Goal: Check status

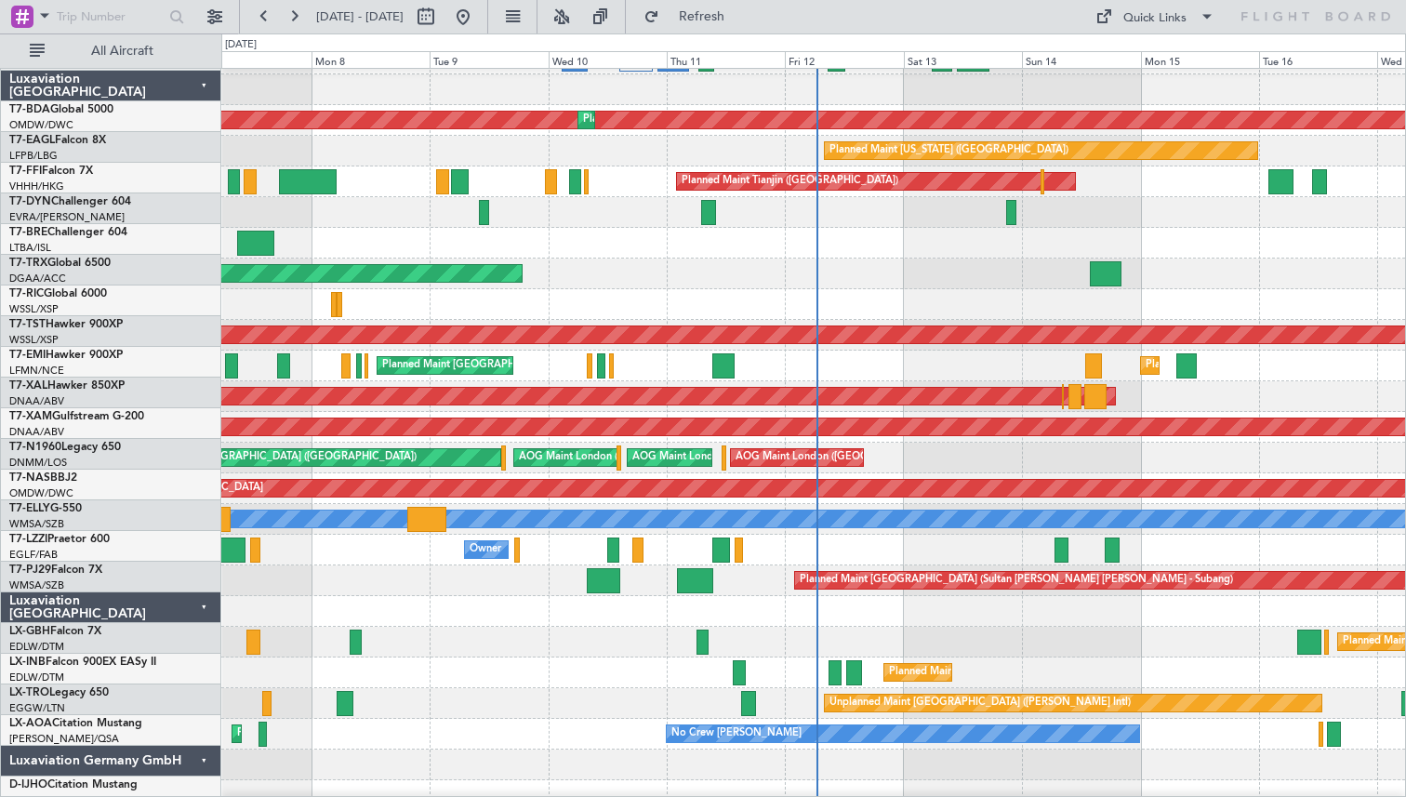
scroll to position [513, 0]
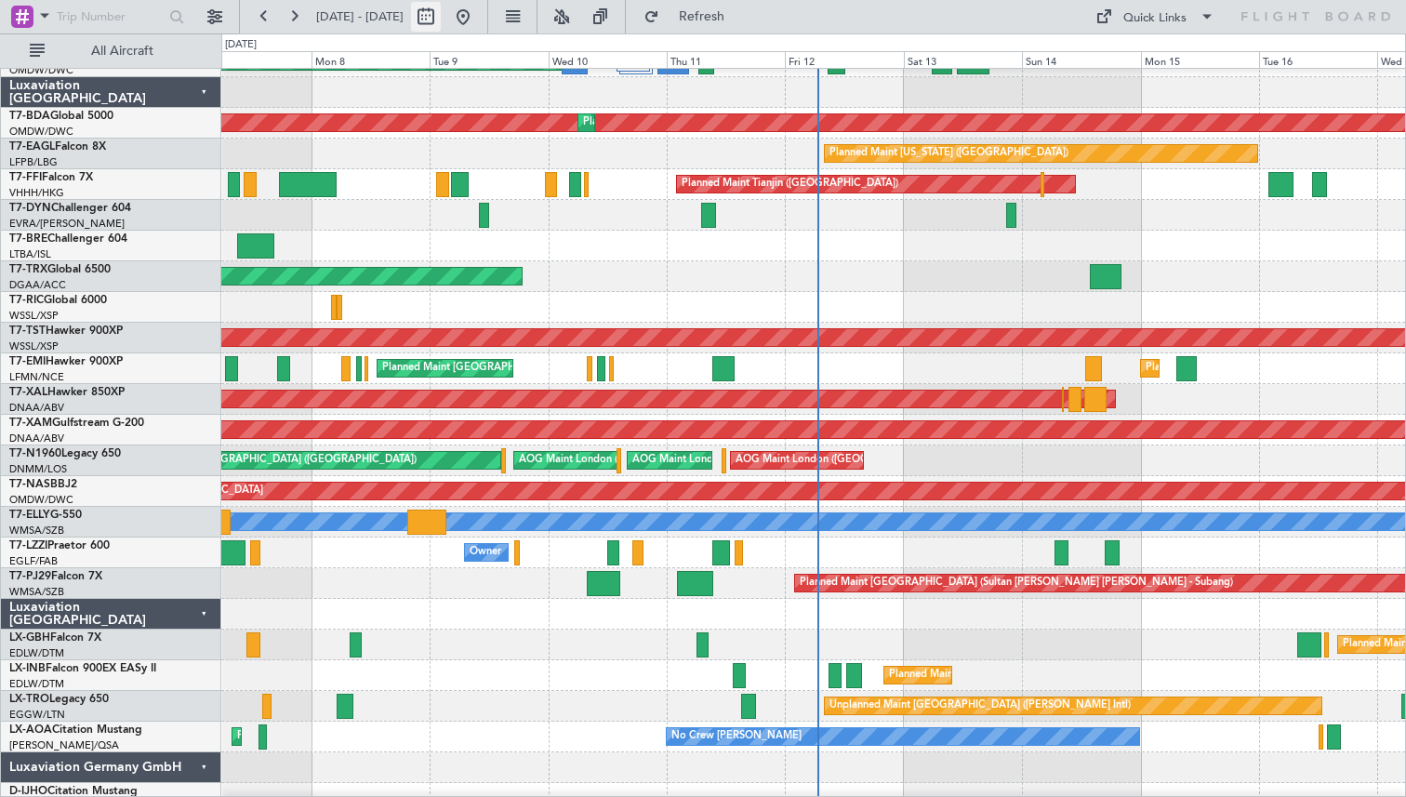
click at [441, 11] on button at bounding box center [426, 17] width 30 height 30
select select "9"
select select "2025"
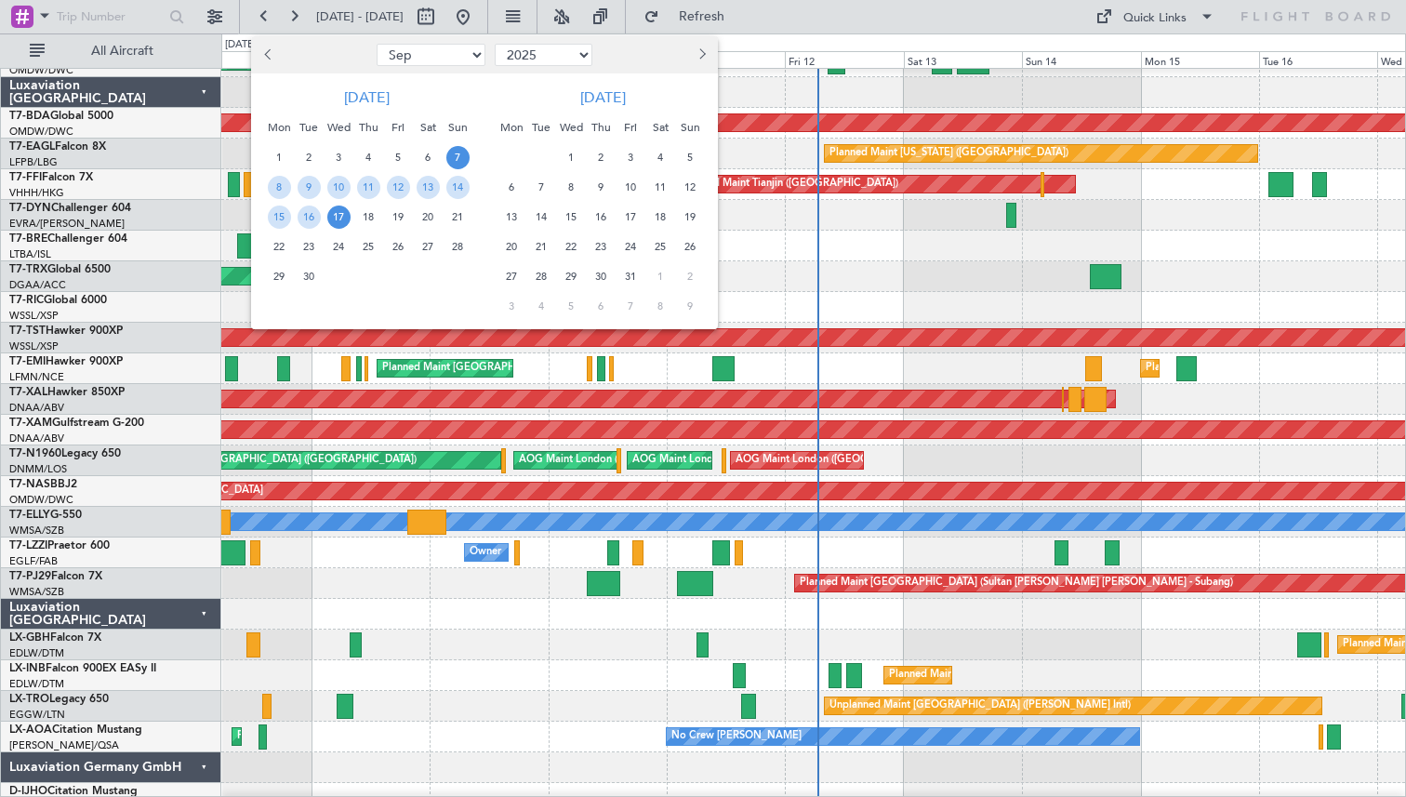
click at [283, 56] on div at bounding box center [311, 55] width 121 height 30
click at [265, 56] on span "Previous month" at bounding box center [269, 53] width 11 height 11
select select "8"
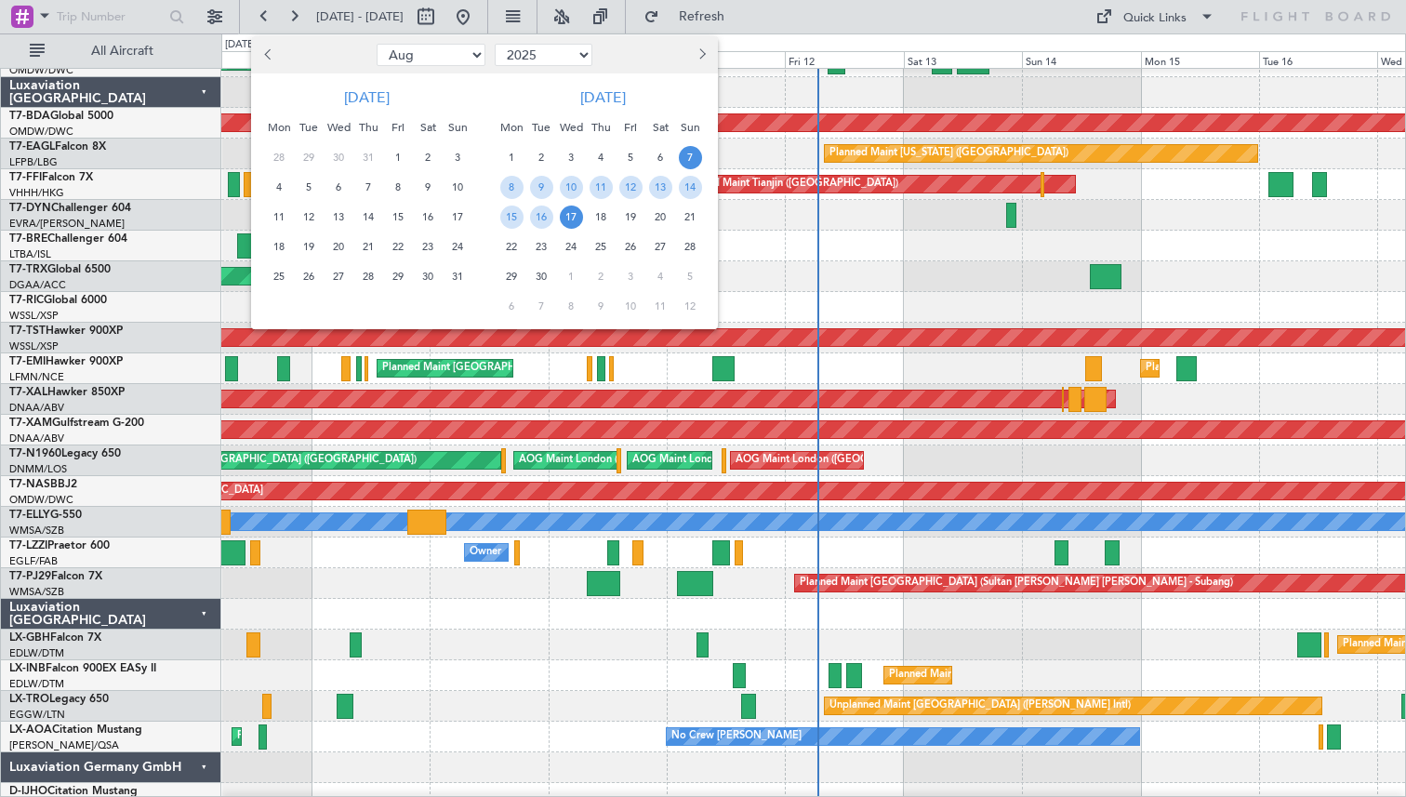
click at [433, 167] on div "2" at bounding box center [428, 157] width 30 height 30
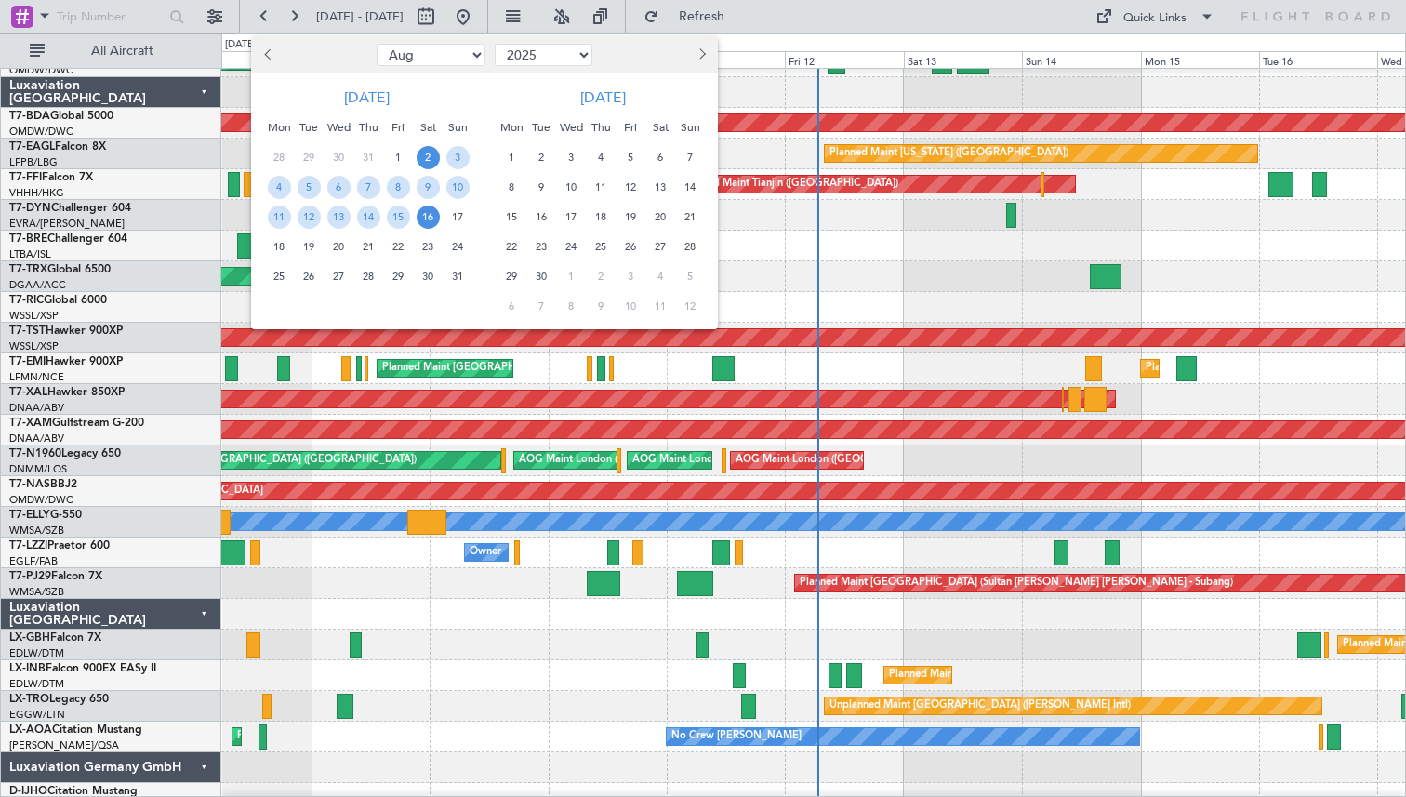
click at [434, 225] on span "16" at bounding box center [428, 217] width 23 height 23
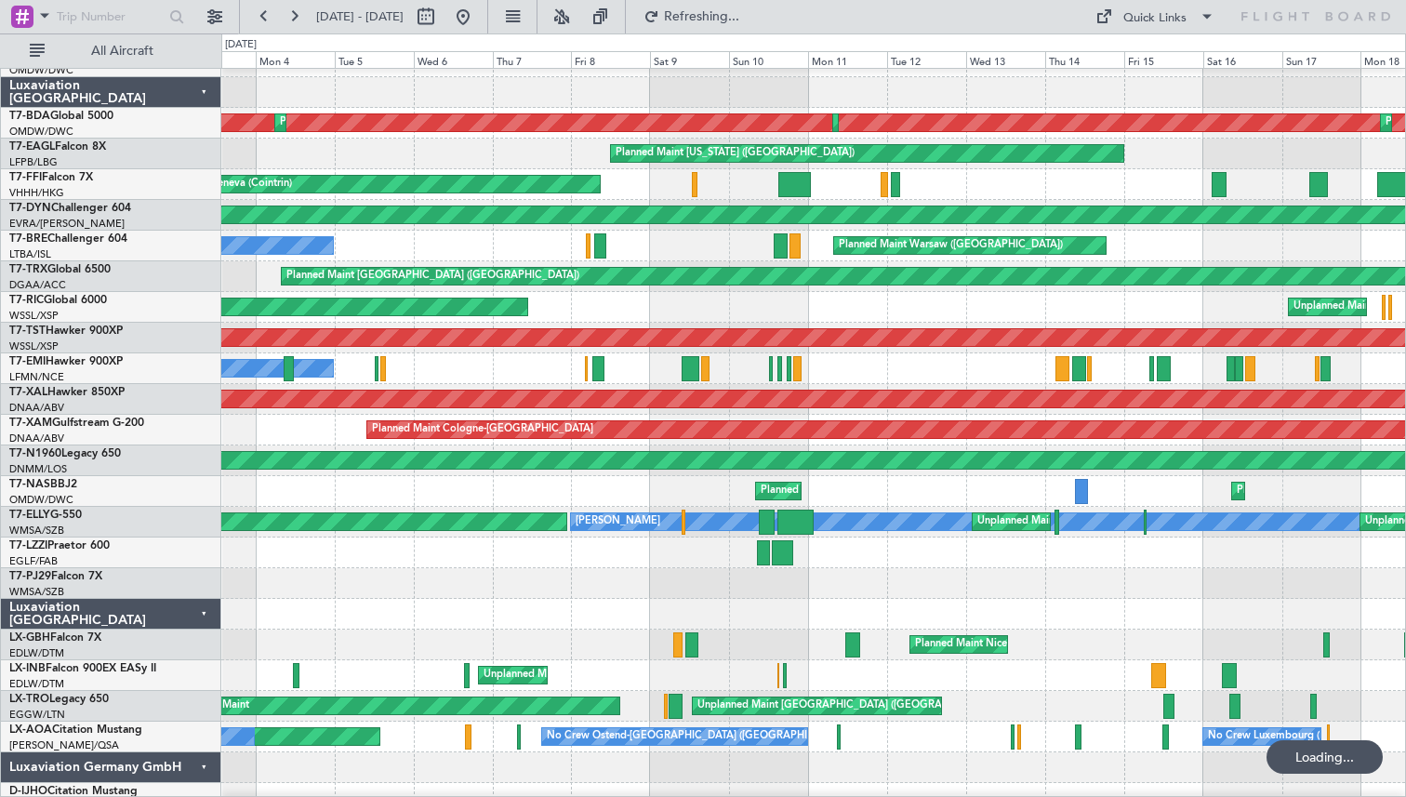
click at [978, 367] on div "A/C Unavailable Planned Maint [PERSON_NAME]" at bounding box center [813, 368] width 1184 height 31
click at [268, 12] on button at bounding box center [264, 17] width 30 height 30
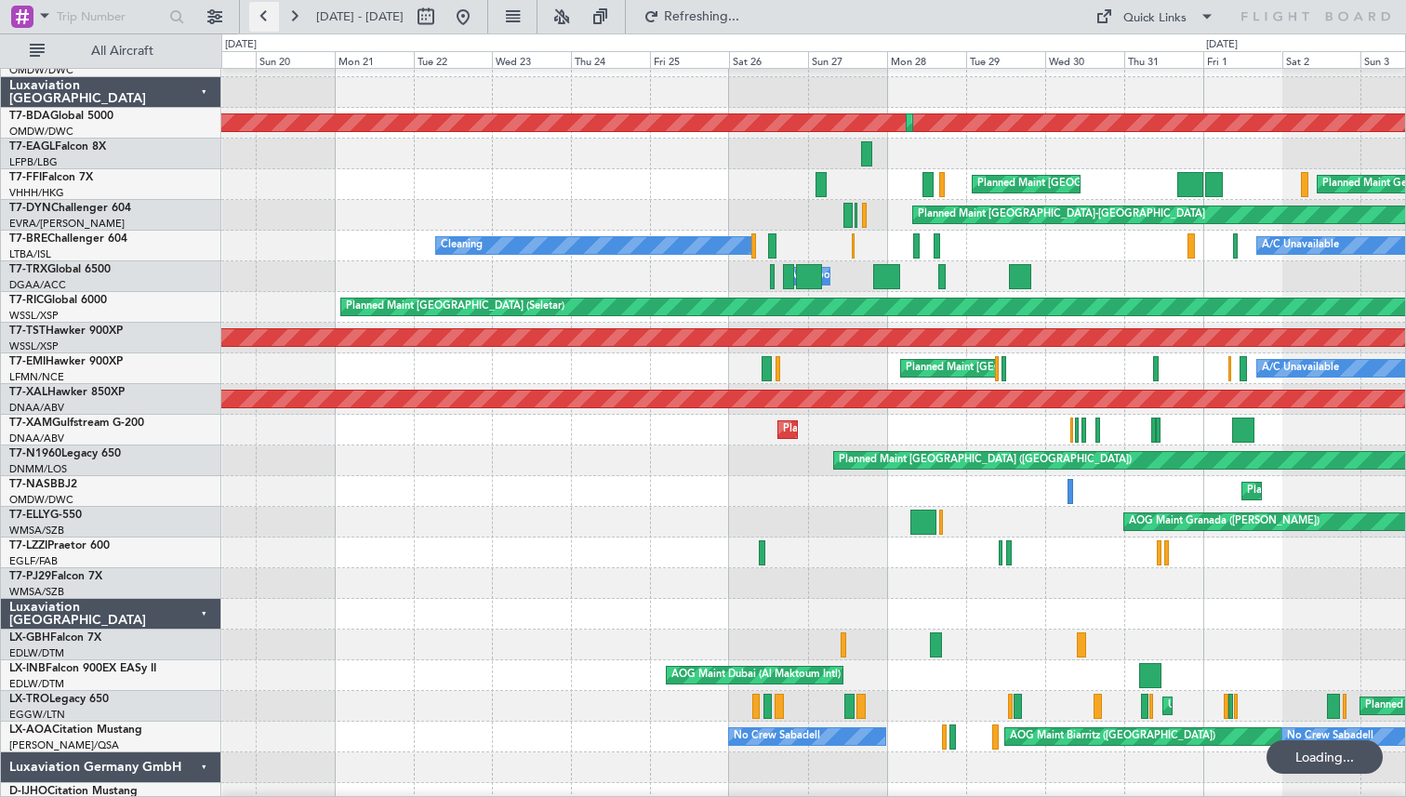
click at [268, 12] on button at bounding box center [264, 17] width 30 height 30
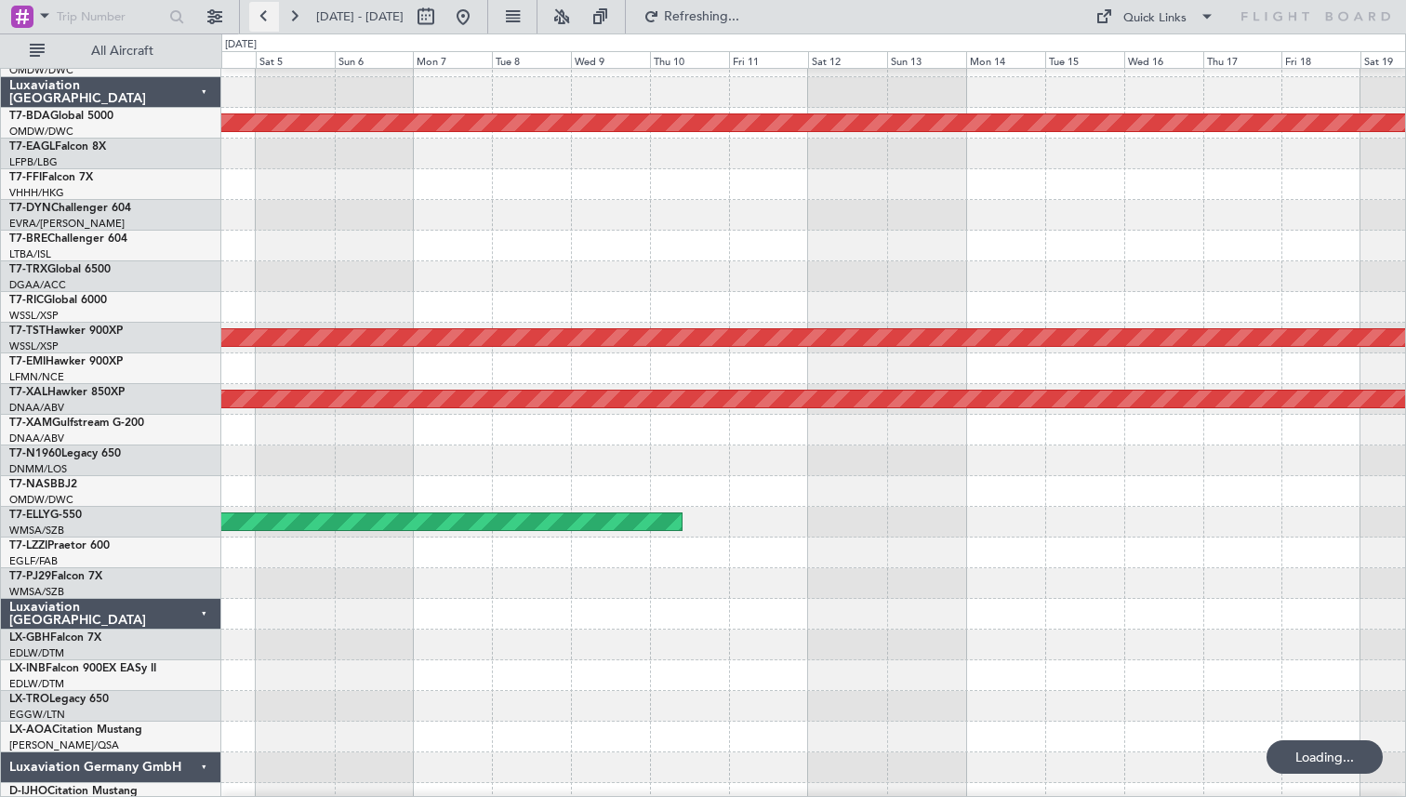
click at [268, 12] on button at bounding box center [264, 17] width 30 height 30
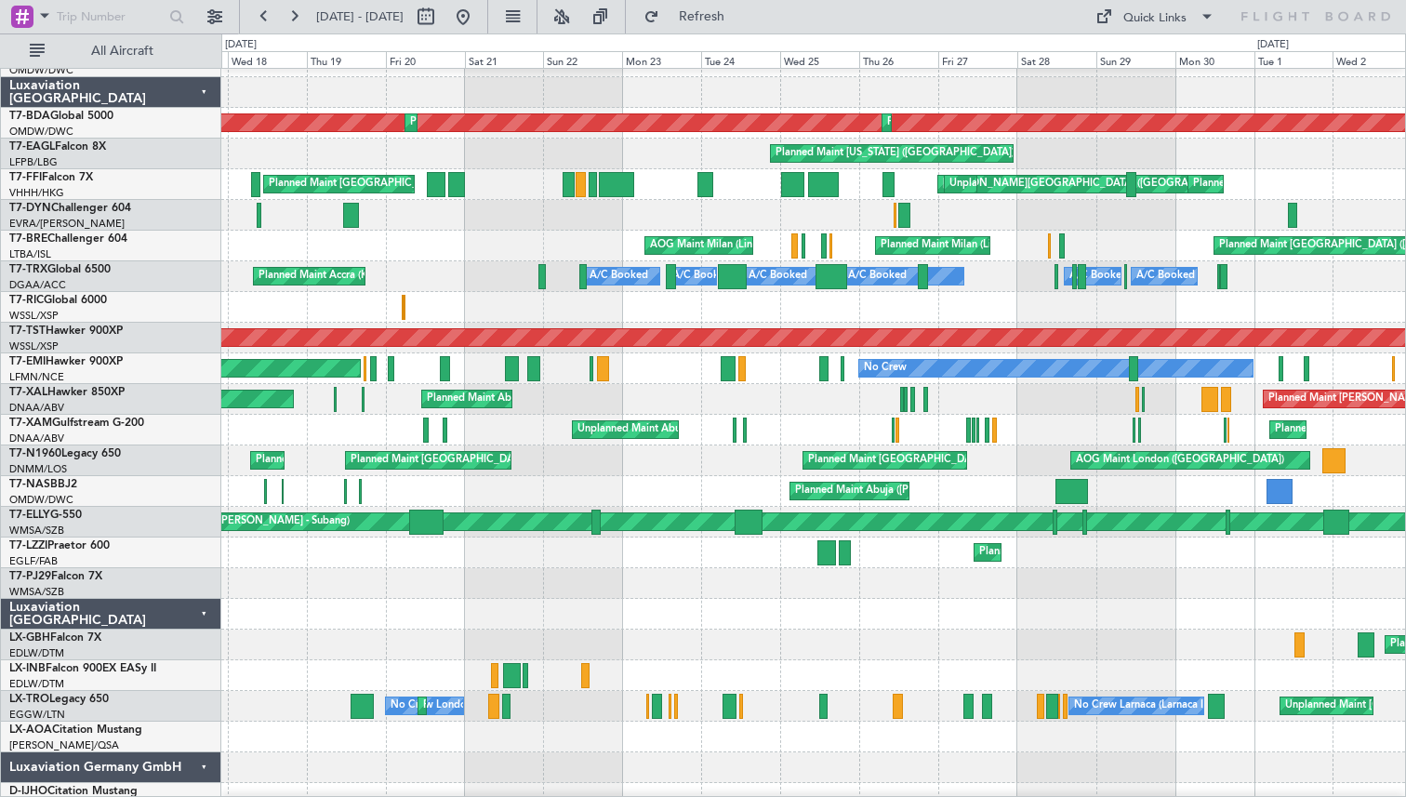
click at [462, 373] on div "No Crew Planned Maint [GEOGRAPHIC_DATA]" at bounding box center [813, 368] width 1184 height 31
click at [441, 15] on button at bounding box center [426, 17] width 30 height 30
select select "6"
select select "2025"
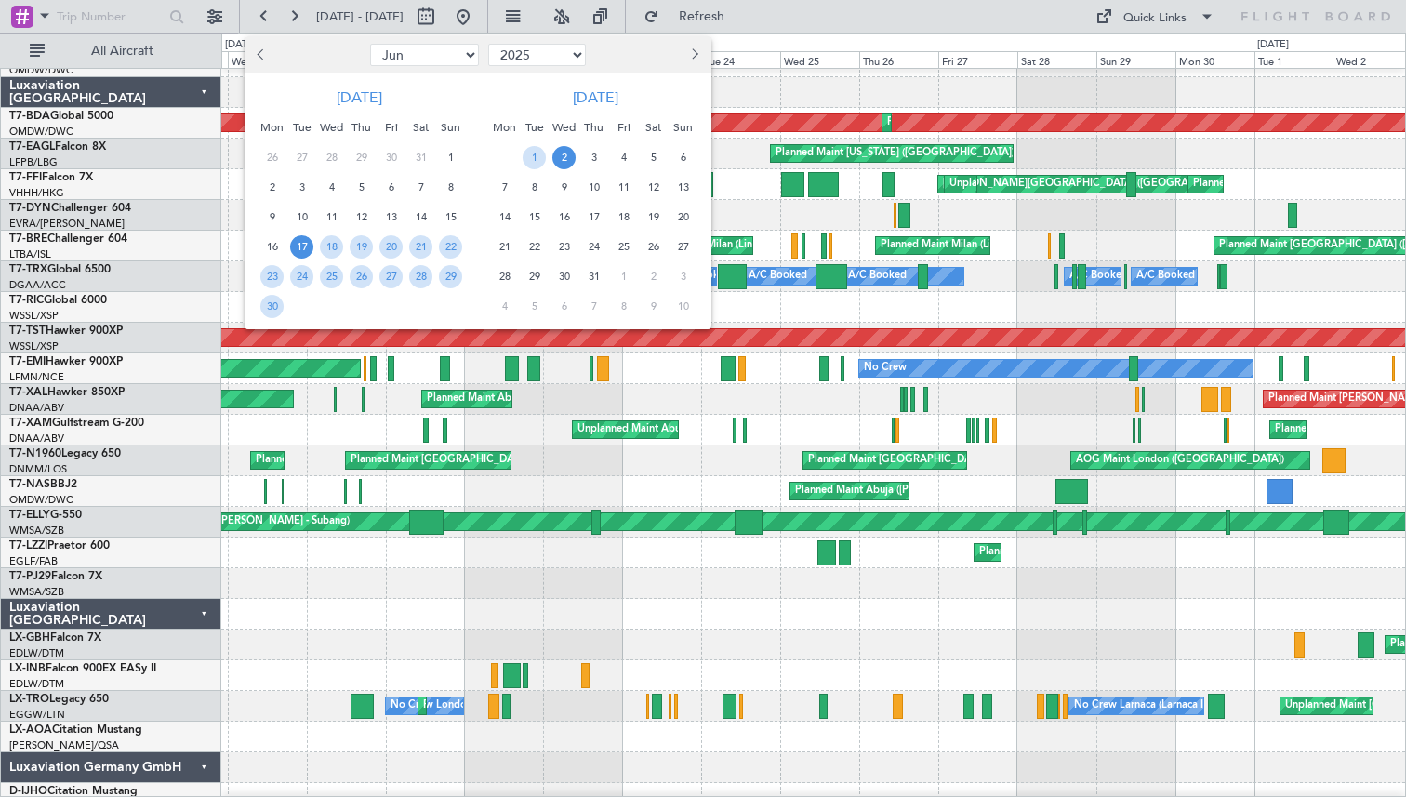
click at [691, 54] on span "Next month" at bounding box center [692, 53] width 11 height 11
select select "7"
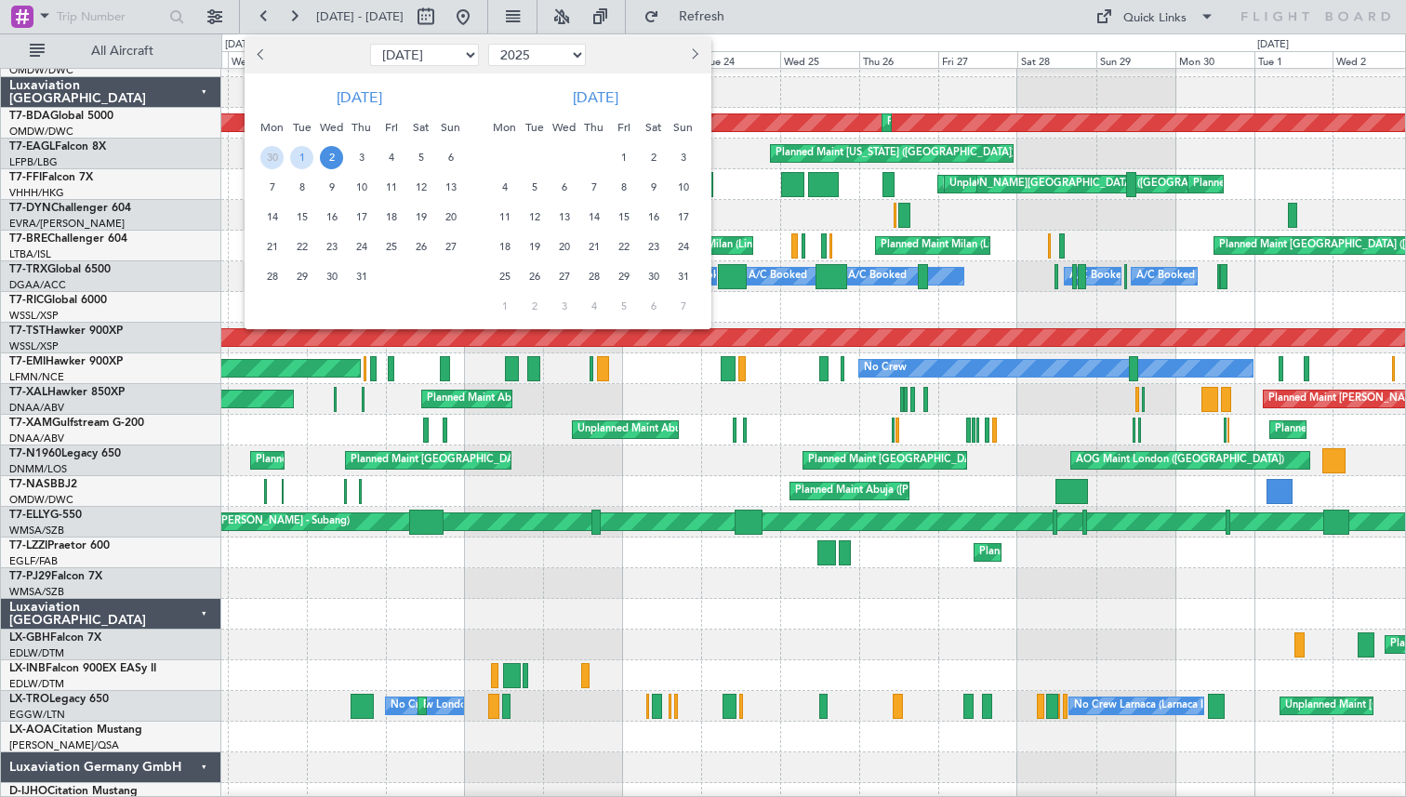
click at [308, 218] on span "15" at bounding box center [301, 217] width 23 height 23
click at [446, 217] on span "20" at bounding box center [450, 217] width 23 height 23
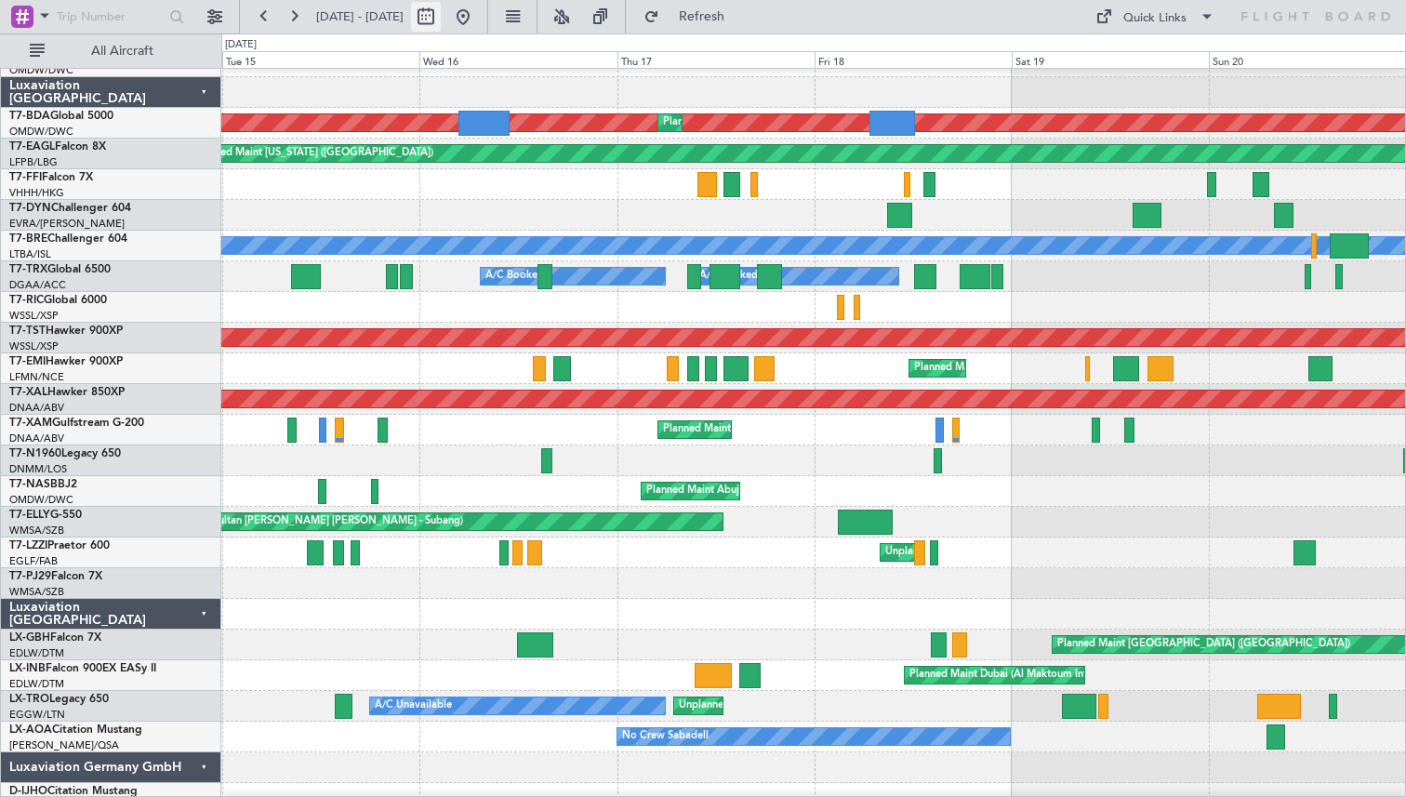
click at [441, 16] on button at bounding box center [426, 17] width 30 height 30
select select "7"
select select "2025"
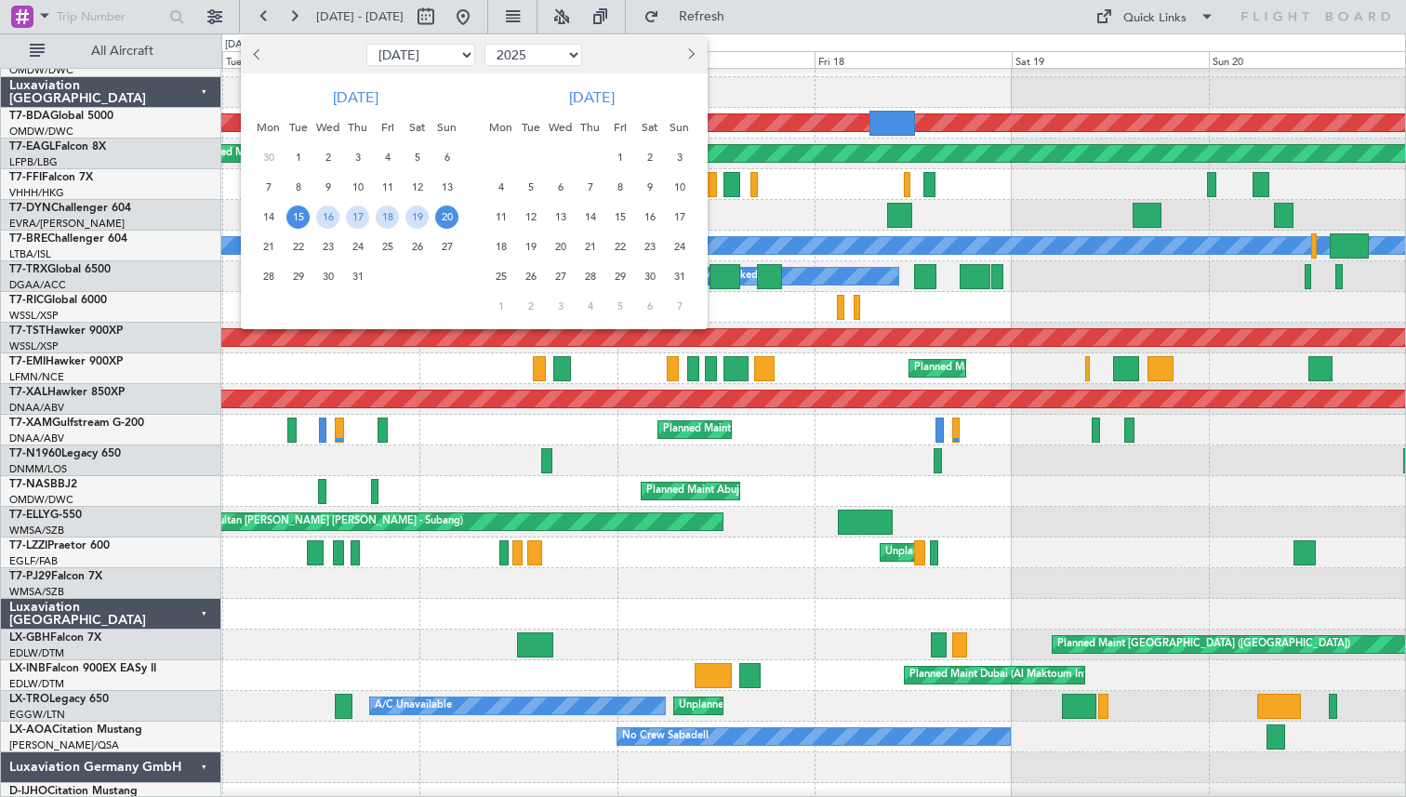
click at [622, 213] on span "15" at bounding box center [619, 217] width 23 height 23
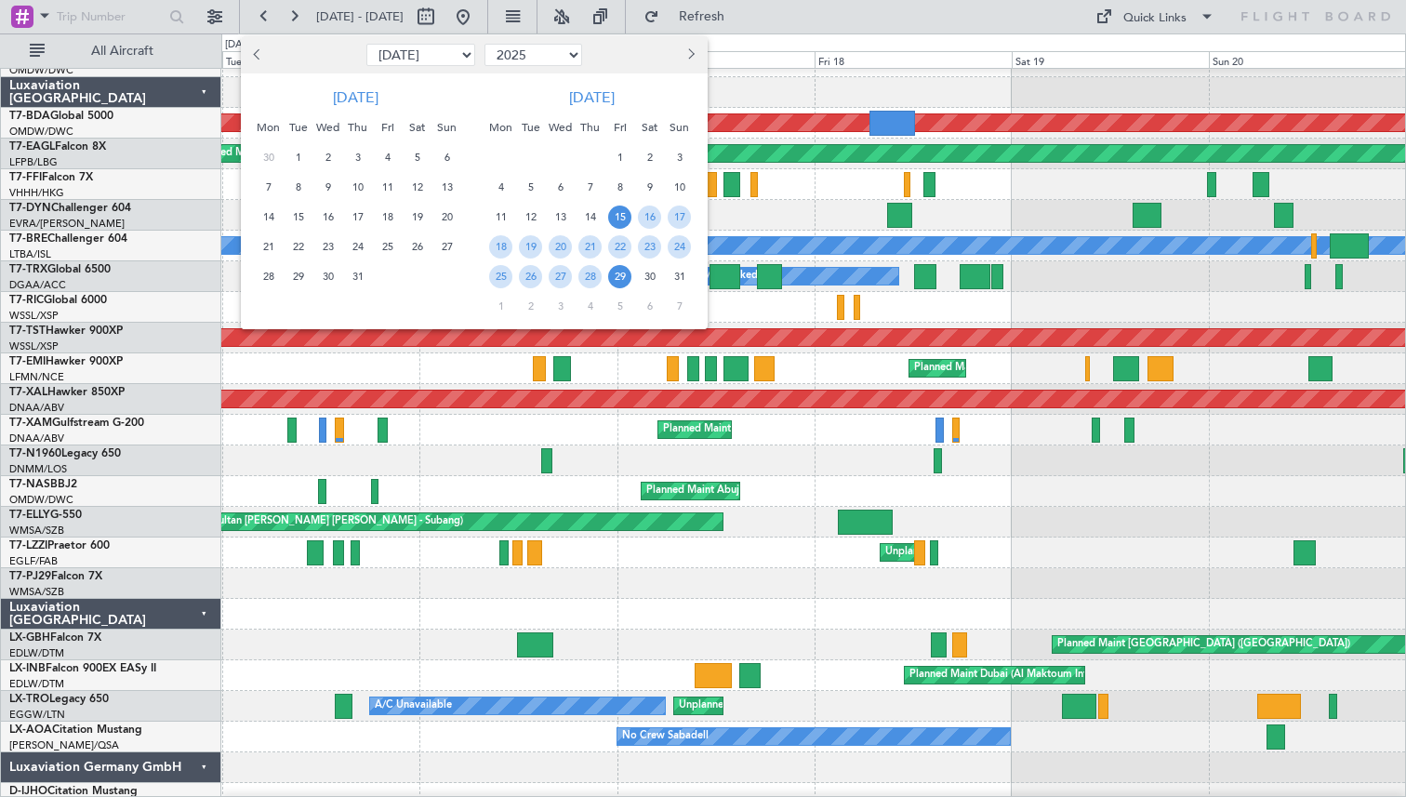
click at [616, 272] on span "29" at bounding box center [619, 276] width 23 height 23
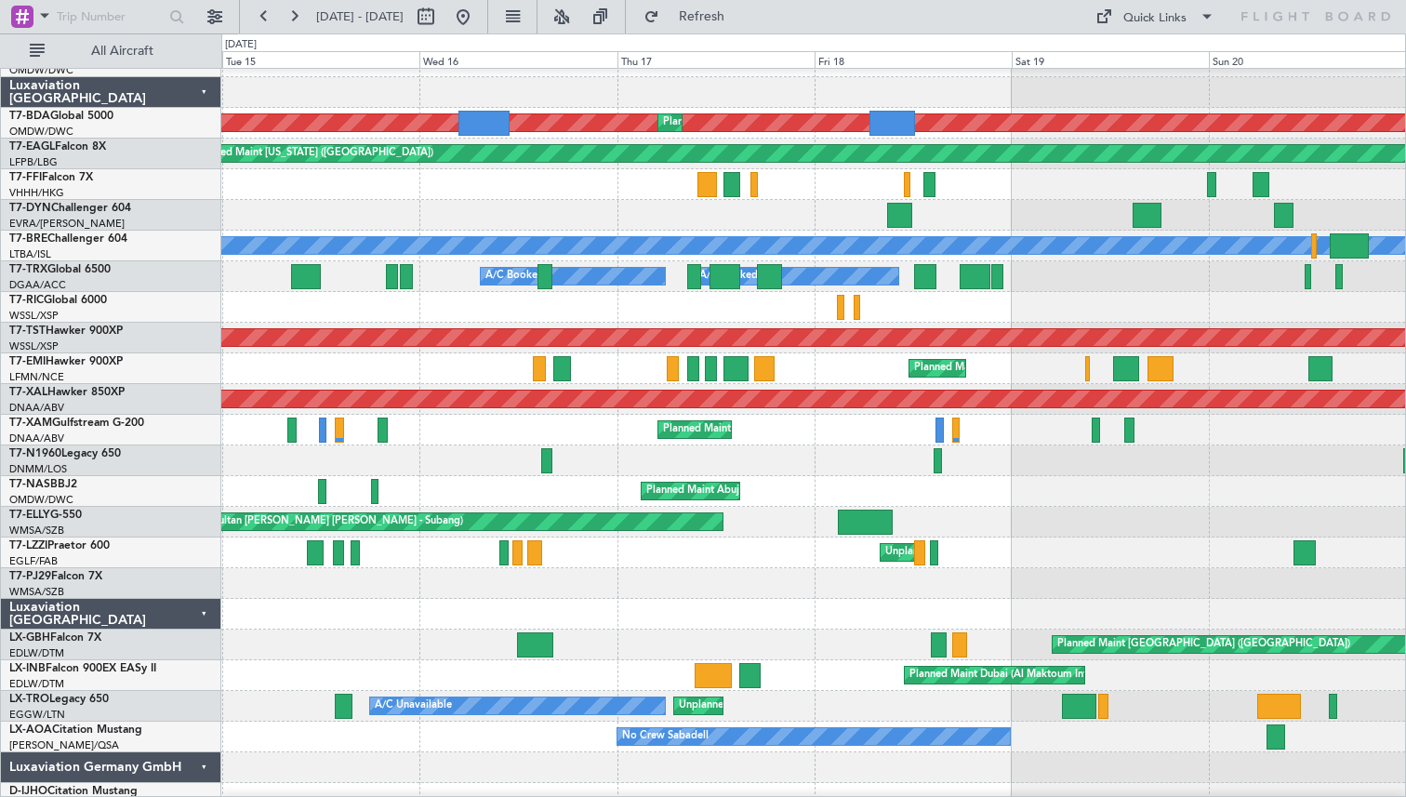
select select "8"
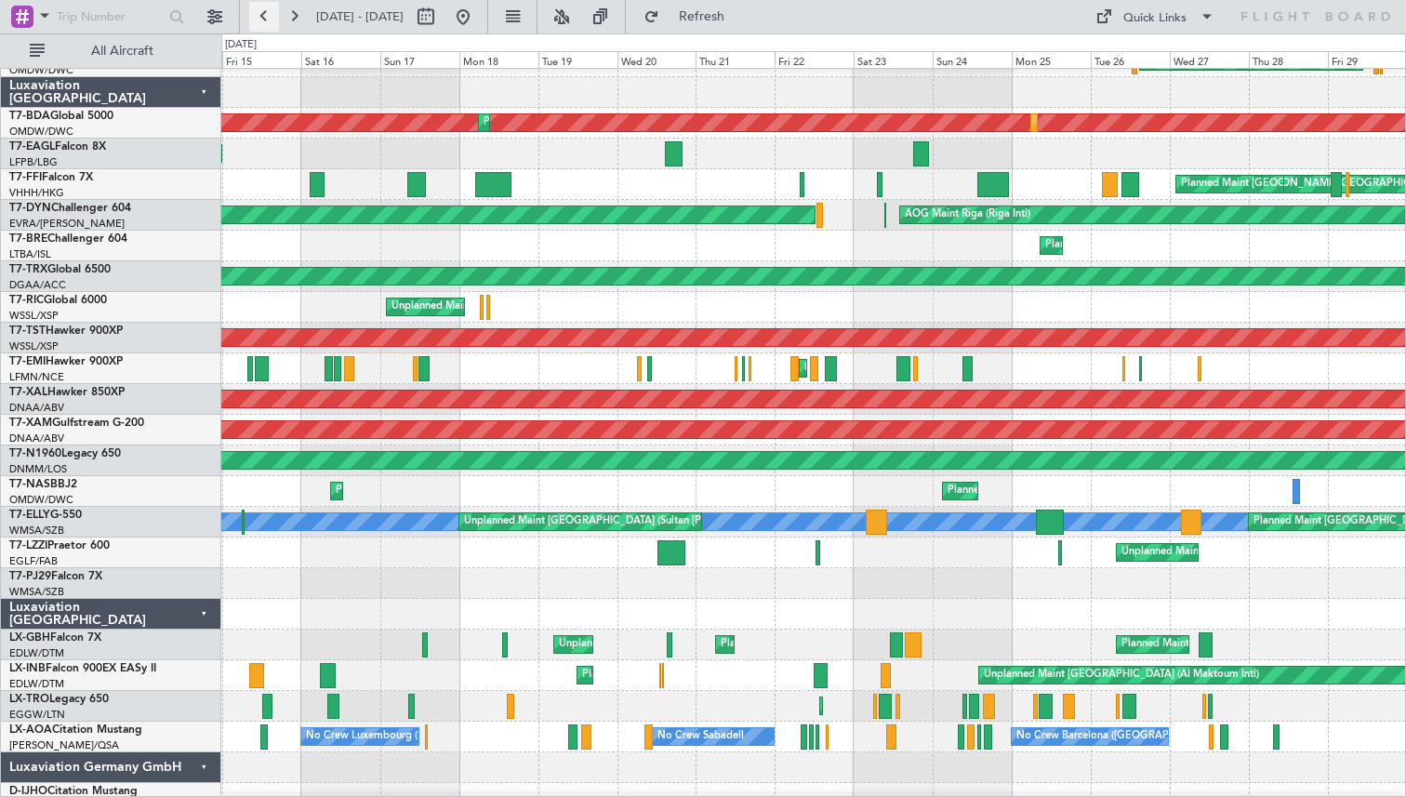
click at [260, 8] on button at bounding box center [264, 17] width 30 height 30
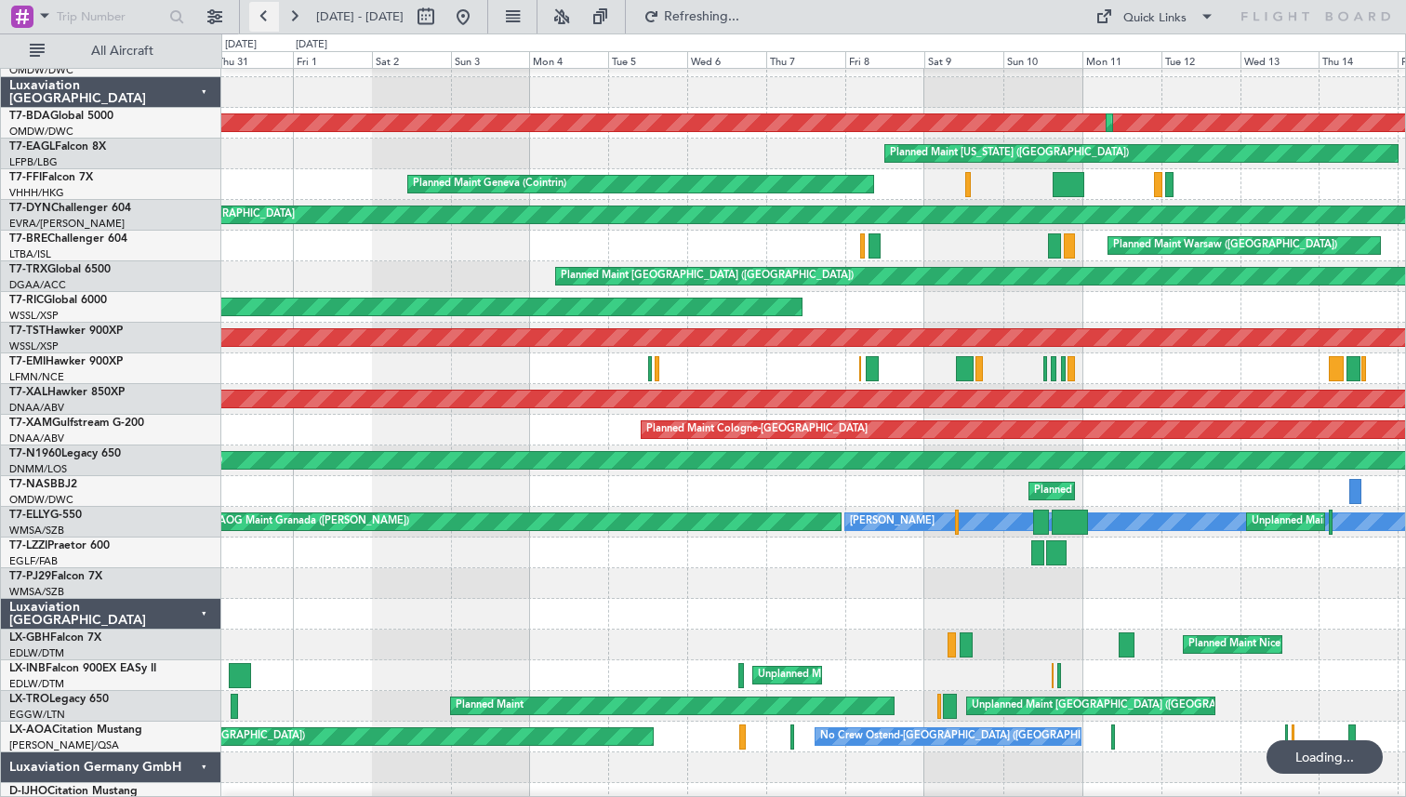
click at [260, 8] on button at bounding box center [264, 17] width 30 height 30
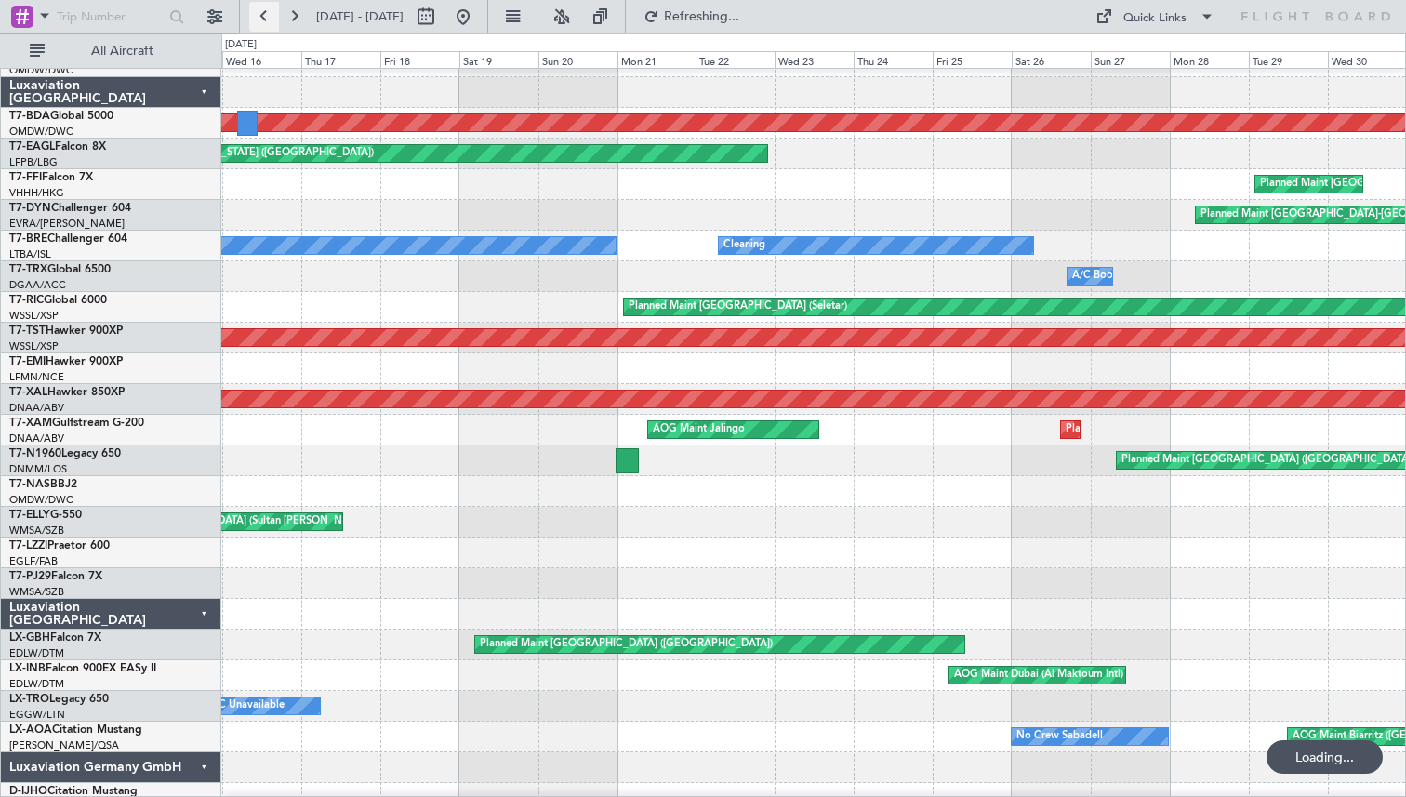
click at [260, 8] on button at bounding box center [264, 17] width 30 height 30
